Goal: Task Accomplishment & Management: Use online tool/utility

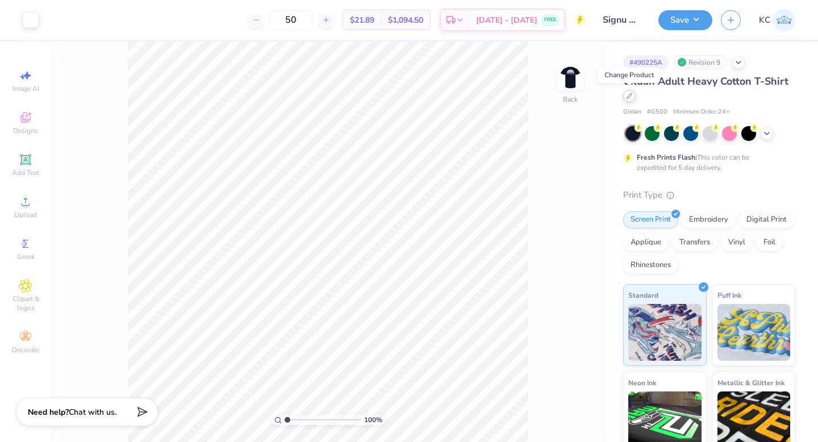
click at [627, 98] on icon at bounding box center [630, 96] width 6 height 6
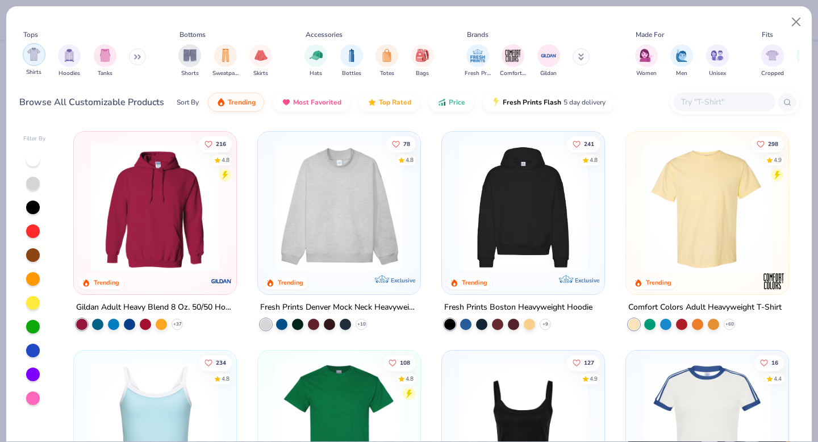
click at [30, 56] on img "filter for Shirts" at bounding box center [33, 54] width 13 height 13
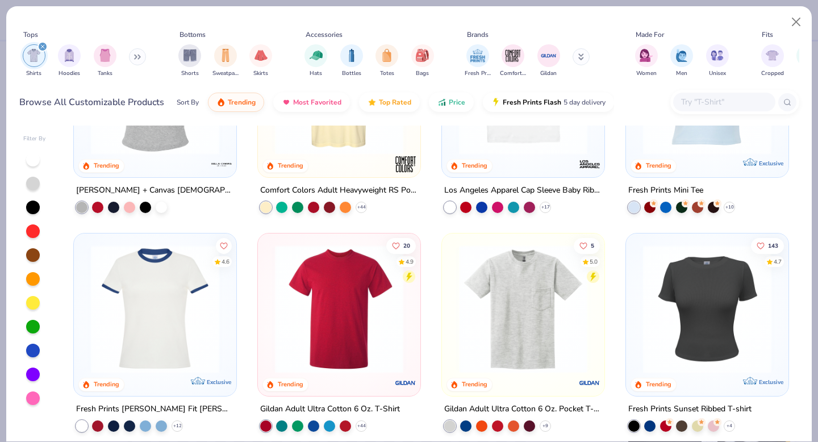
scroll to position [396, 0]
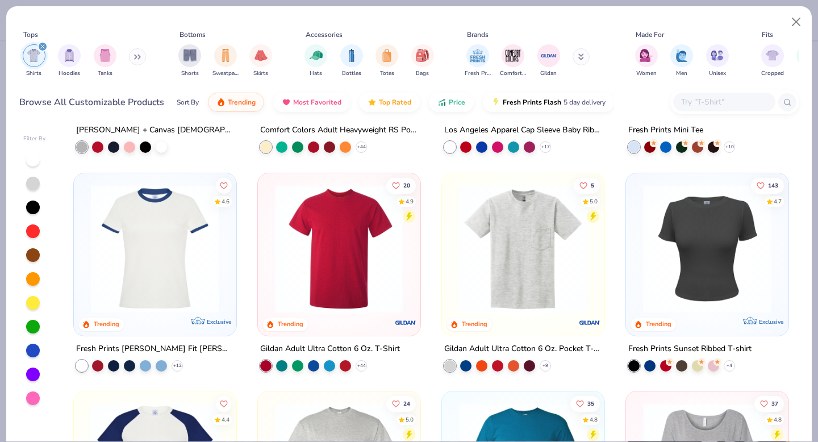
click at [505, 229] on img at bounding box center [523, 248] width 140 height 128
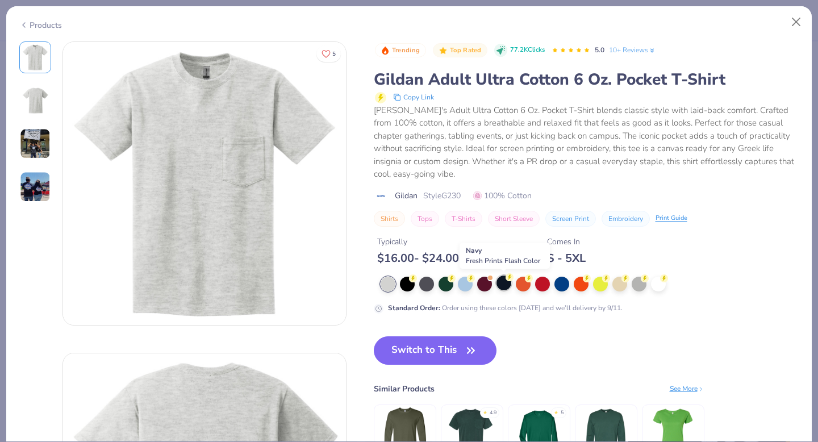
click at [501, 282] on div at bounding box center [503, 282] width 15 height 15
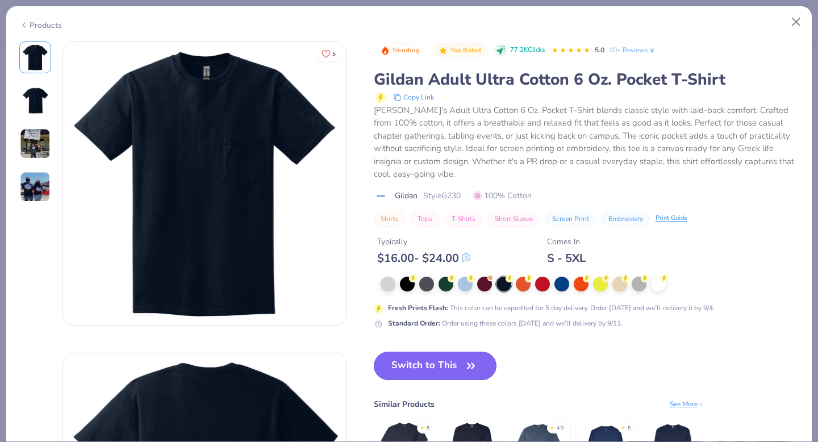
click at [425, 362] on button "Switch to This" at bounding box center [435, 366] width 123 height 28
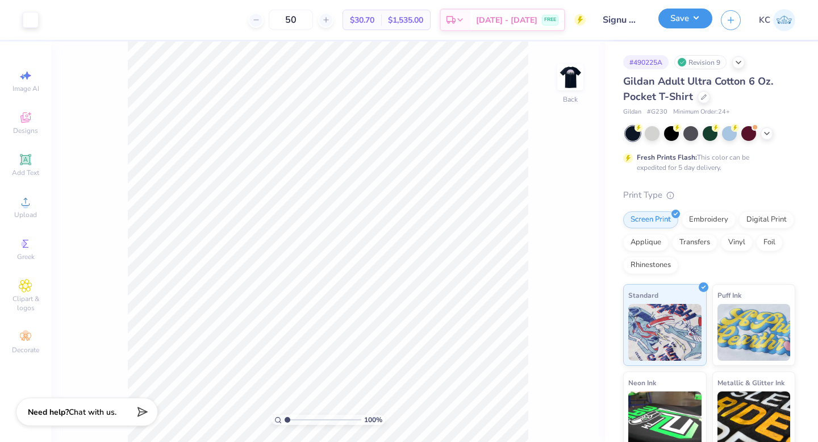
click at [687, 19] on button "Save" at bounding box center [685, 19] width 54 height 20
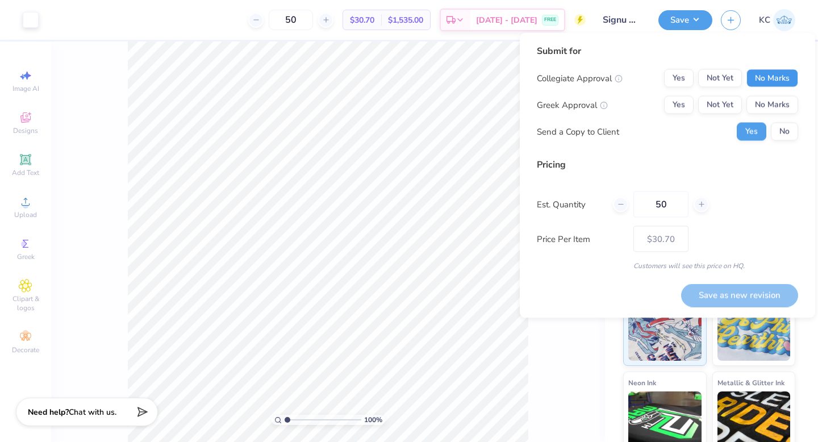
click at [779, 73] on button "No Marks" at bounding box center [772, 78] width 52 height 18
click at [717, 105] on button "Not Yet" at bounding box center [720, 105] width 44 height 18
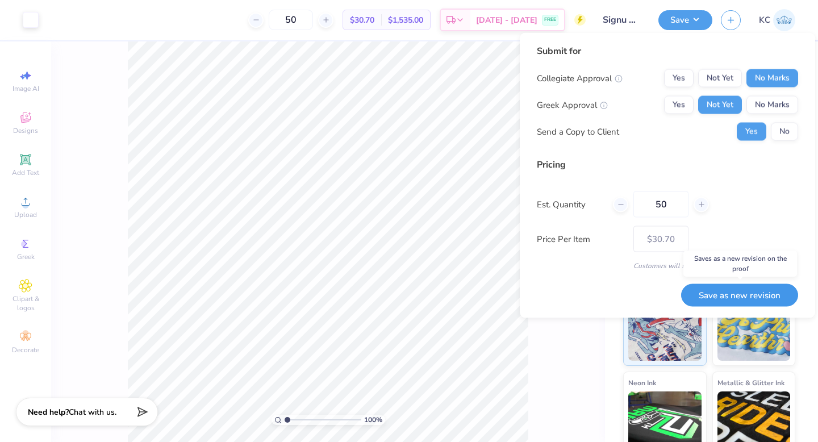
click at [711, 297] on button "Save as new revision" at bounding box center [739, 294] width 117 height 23
type input "$30.70"
